Goal: Information Seeking & Learning: Learn about a topic

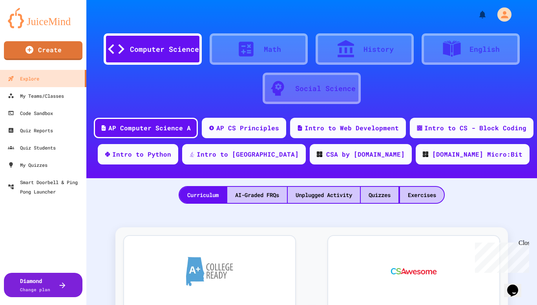
drag, startPoint x: 527, startPoint y: 242, endPoint x: 999, endPoint y: 481, distance: 529.1
click at [527, 242] on div "Close" at bounding box center [524, 245] width 10 height 10
click at [379, 197] on div "Quizzes" at bounding box center [380, 195] width 38 height 16
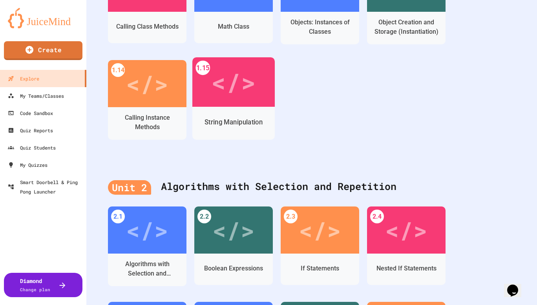
scroll to position [550, 0]
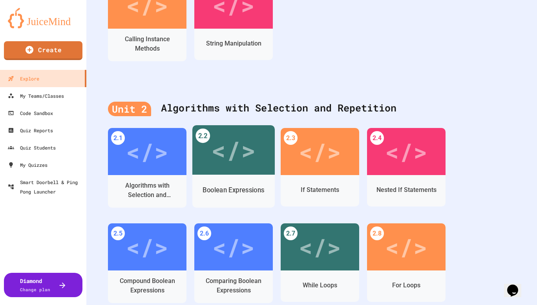
click at [237, 157] on div "</>" at bounding box center [233, 150] width 44 height 37
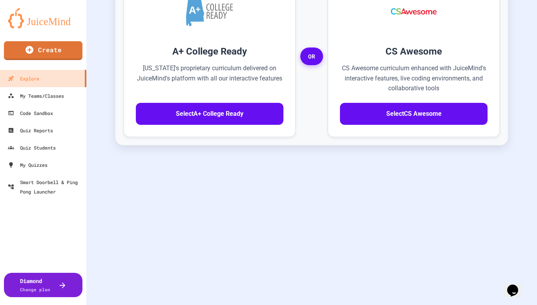
scroll to position [266, 0]
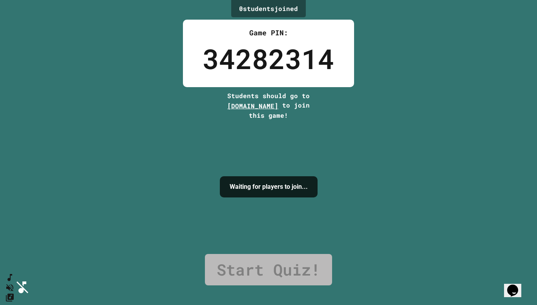
click at [354, 131] on div "0 student s joined Game PIN: 34282314 Students should go to [DOMAIN_NAME] to jo…" at bounding box center [268, 152] width 537 height 305
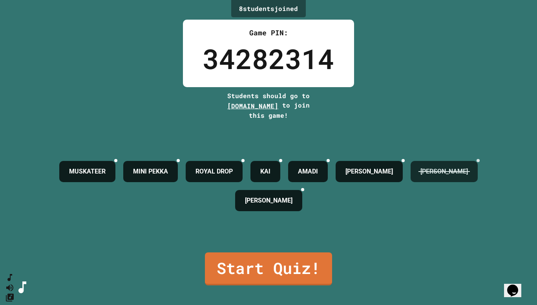
click at [477, 162] on div at bounding box center [478, 160] width 3 height 3
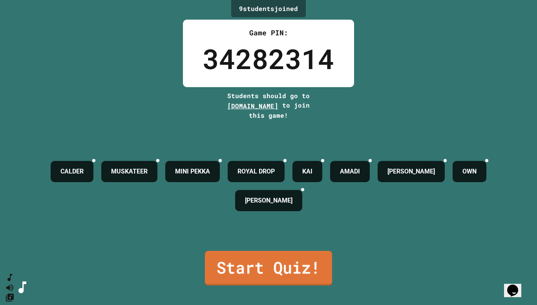
click at [257, 277] on link "Start Quiz!" at bounding box center [268, 268] width 127 height 35
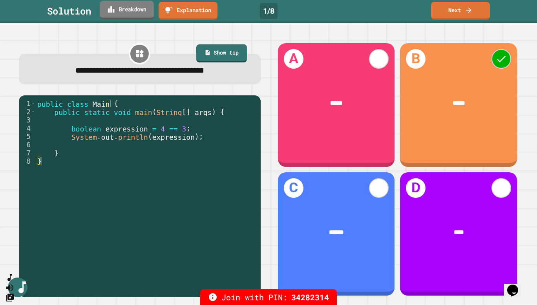
click at [142, 15] on link "Breakdown" at bounding box center [127, 10] width 54 height 18
click at [451, 13] on link "Next" at bounding box center [461, 10] width 60 height 18
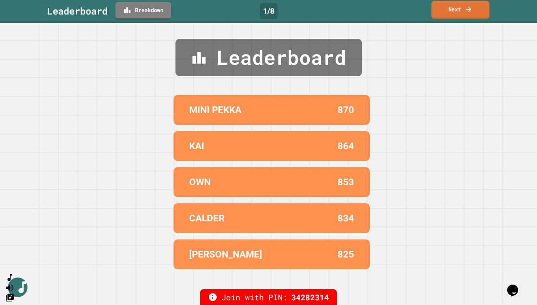
click at [451, 13] on link "Next" at bounding box center [461, 10] width 58 height 18
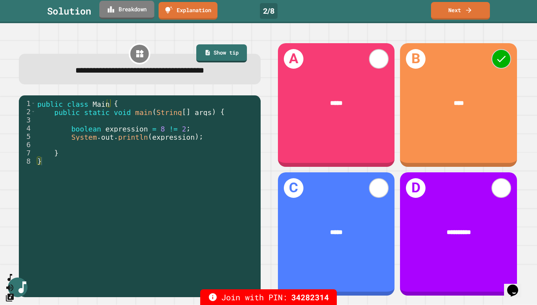
click at [141, 11] on link "Breakdown" at bounding box center [126, 10] width 55 height 18
click at [462, 12] on link "Next" at bounding box center [460, 10] width 59 height 18
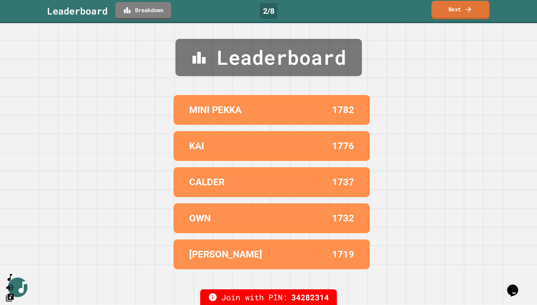
click at [450, 15] on link "Next" at bounding box center [461, 10] width 58 height 18
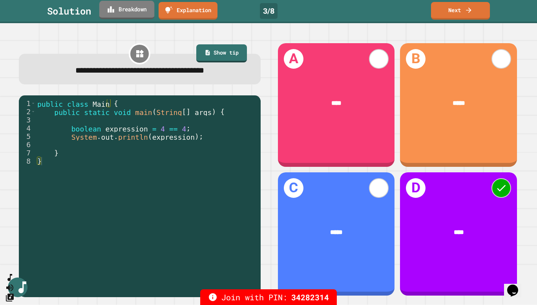
click at [128, 9] on link "Breakdown" at bounding box center [126, 10] width 55 height 18
drag, startPoint x: 390, startPoint y: 83, endPoint x: 428, endPoint y: 44, distance: 55.0
click at [461, 11] on link "Next" at bounding box center [460, 10] width 57 height 18
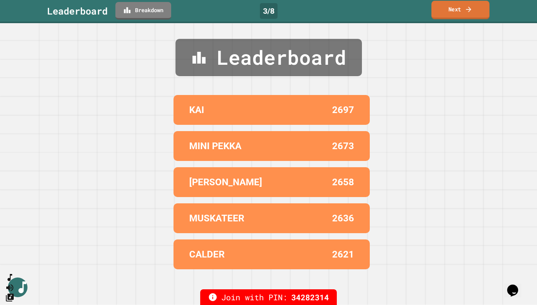
click at [461, 11] on link "Next" at bounding box center [461, 10] width 58 height 18
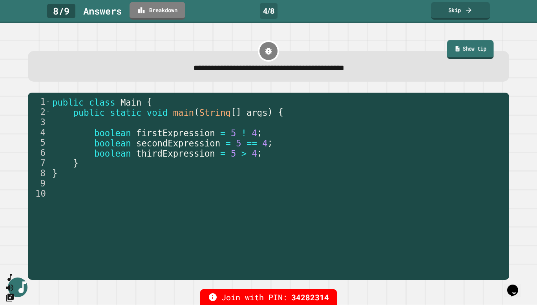
click at [454, 48] on icon at bounding box center [457, 49] width 6 height 7
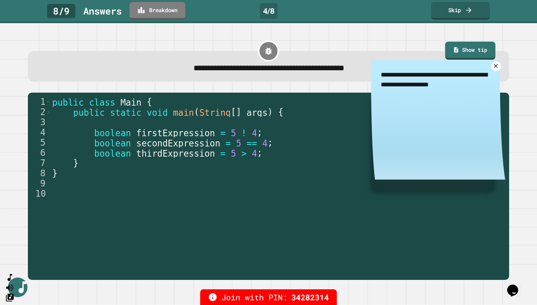
click at [494, 67] on icon at bounding box center [496, 66] width 4 height 4
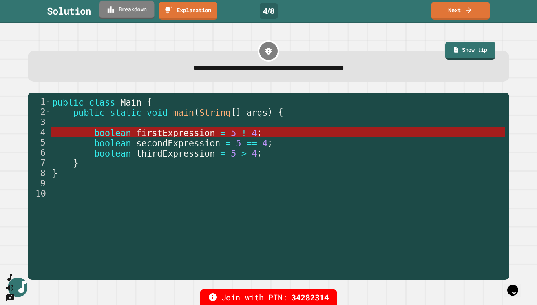
click at [145, 12] on link "Breakdown" at bounding box center [126, 10] width 55 height 18
click at [391, 88] on div "**********" at bounding box center [269, 160] width 516 height 252
click at [455, 11] on link "Next" at bounding box center [461, 10] width 58 height 18
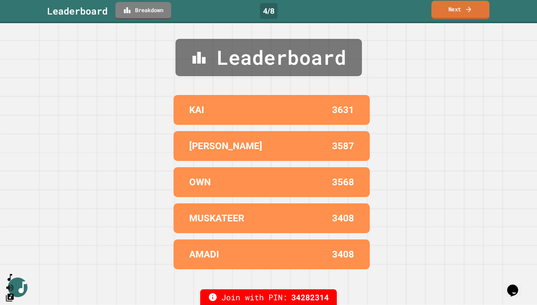
click at [455, 11] on link "Next" at bounding box center [461, 10] width 58 height 18
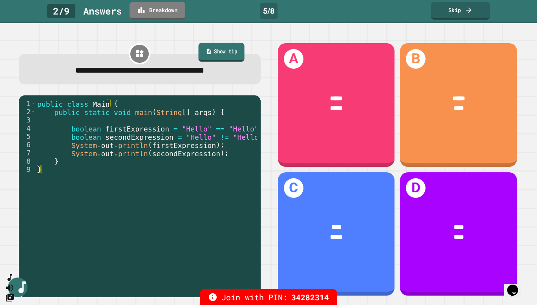
click at [226, 60] on link "Show tip" at bounding box center [222, 52] width 46 height 19
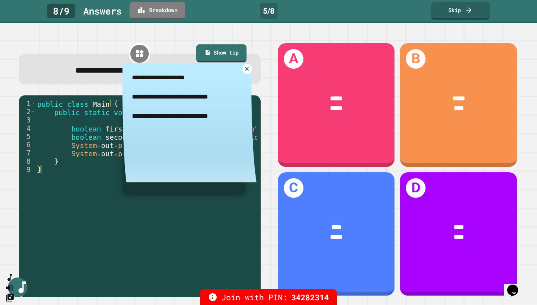
click at [244, 70] on icon at bounding box center [247, 69] width 6 height 6
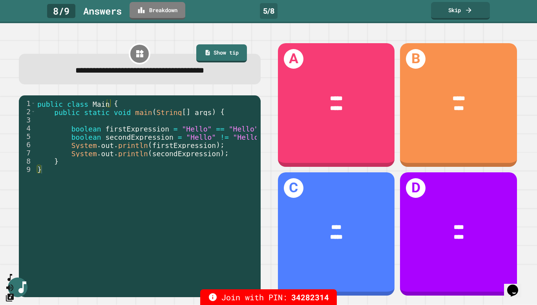
click at [513, 97] on div "A ***** ***** B ***** **** C **** ***** D **** ****" at bounding box center [398, 169] width 258 height 271
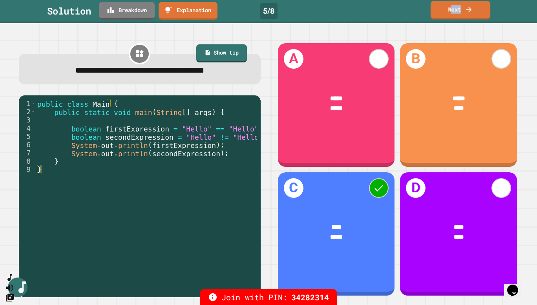
click at [453, 13] on link "Next" at bounding box center [461, 10] width 60 height 18
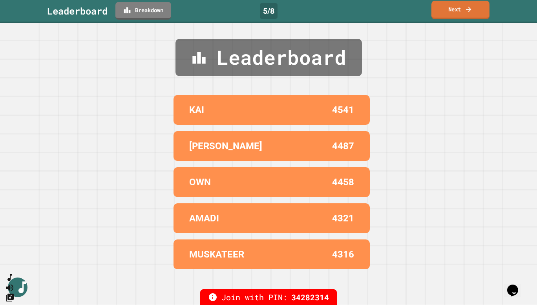
click at [453, 8] on link "Next" at bounding box center [461, 10] width 58 height 18
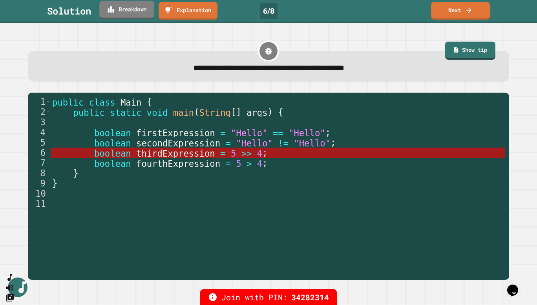
click at [128, 12] on link "Breakdown" at bounding box center [126, 10] width 55 height 18
drag, startPoint x: 390, startPoint y: 80, endPoint x: 461, endPoint y: 27, distance: 88.1
click at [456, 8] on link "Next" at bounding box center [461, 10] width 60 height 18
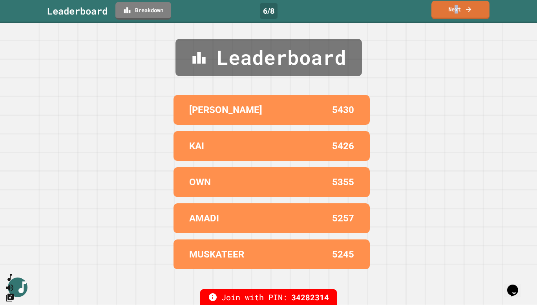
drag, startPoint x: 456, startPoint y: 8, endPoint x: 459, endPoint y: -2, distance: 9.9
click at [459, 0] on html "We are updating our servers at 9:30PM EST [DATE]. [PERSON_NAME] should continue…" at bounding box center [268, 152] width 537 height 305
click at [452, 8] on link "Next" at bounding box center [460, 9] width 55 height 18
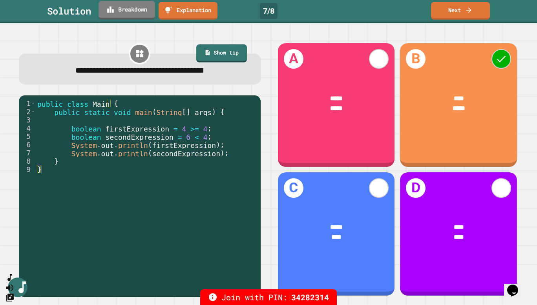
click at [120, 11] on link "Breakdown" at bounding box center [127, 10] width 57 height 18
click at [124, 16] on link "Breakdown" at bounding box center [127, 10] width 54 height 18
click at [447, 8] on link "Next" at bounding box center [461, 10] width 58 height 18
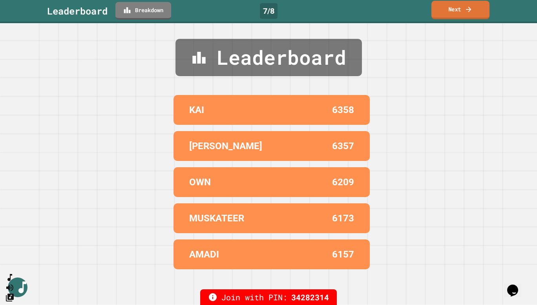
click at [447, 8] on link "Next" at bounding box center [461, 10] width 58 height 18
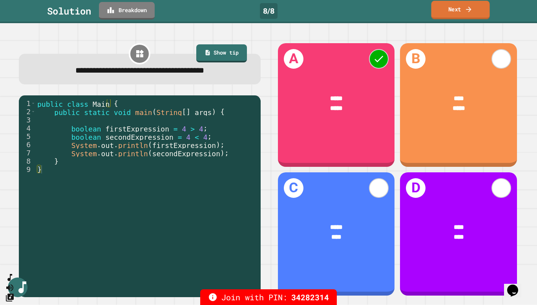
click at [449, 16] on link "Next" at bounding box center [461, 10] width 59 height 18
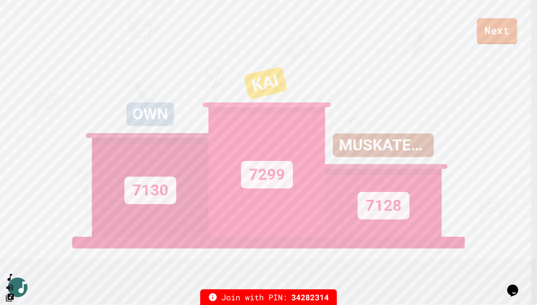
click at [488, 34] on link "Next" at bounding box center [497, 31] width 40 height 26
